Goal: Navigation & Orientation: Go to known website

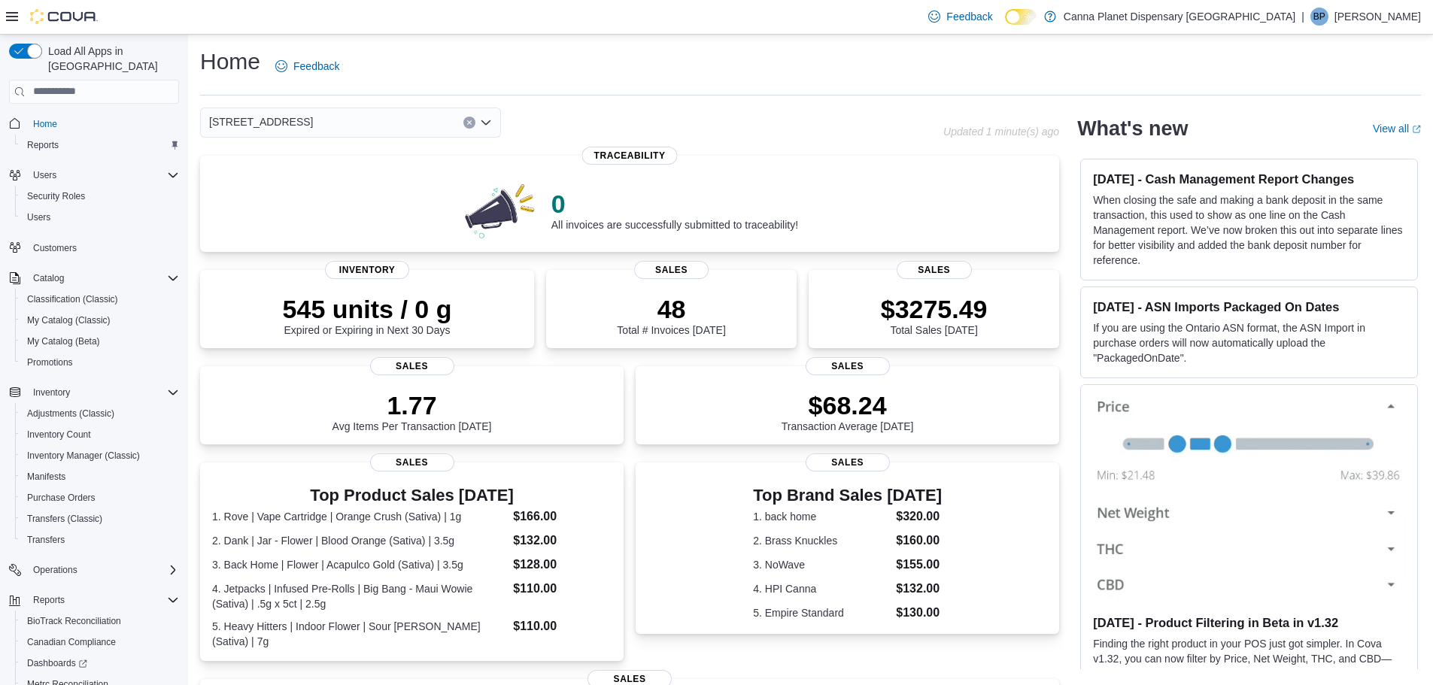
scroll to position [301, 0]
